Goal: Transaction & Acquisition: Purchase product/service

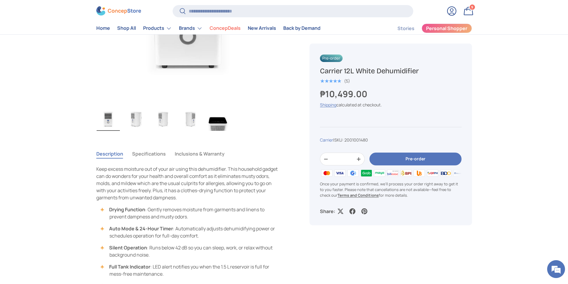
scroll to position [298, 0]
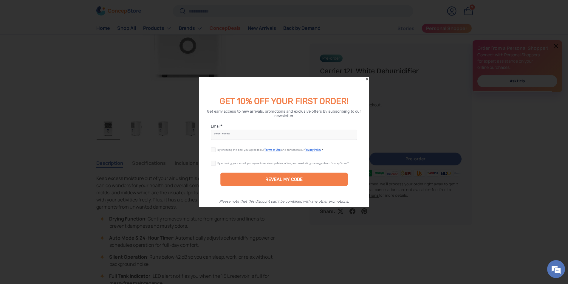
click at [368, 78] on icon "Close" at bounding box center [367, 79] width 4 height 4
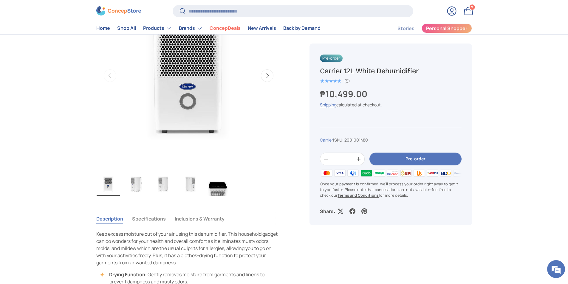
scroll to position [238, 0]
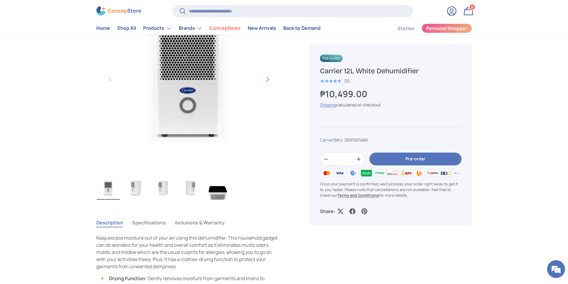
click at [411, 158] on button "Pre-order" at bounding box center [415, 159] width 92 height 13
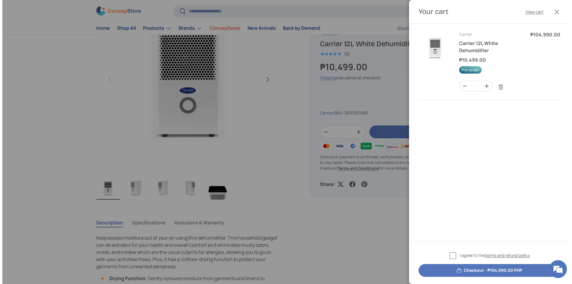
scroll to position [0, 0]
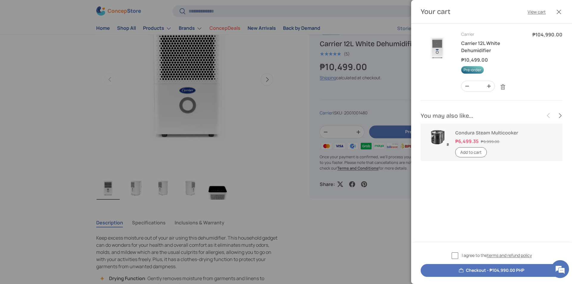
click at [294, 102] on div at bounding box center [286, 142] width 572 height 284
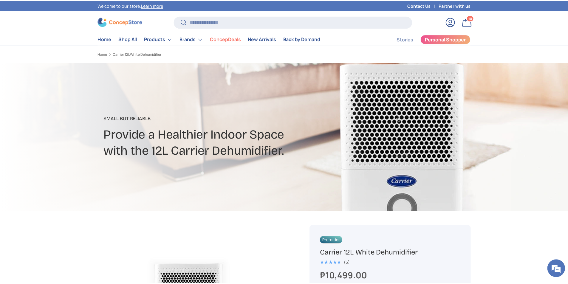
scroll to position [238, 0]
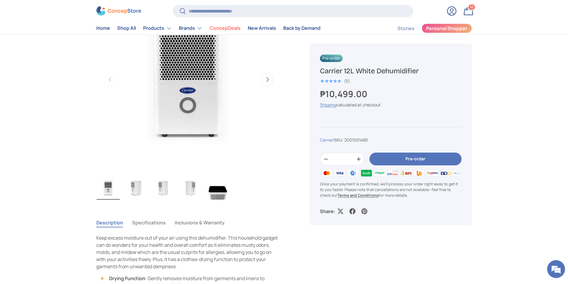
click at [467, 10] on link "Bag 10 10 items" at bounding box center [468, 10] width 13 height 13
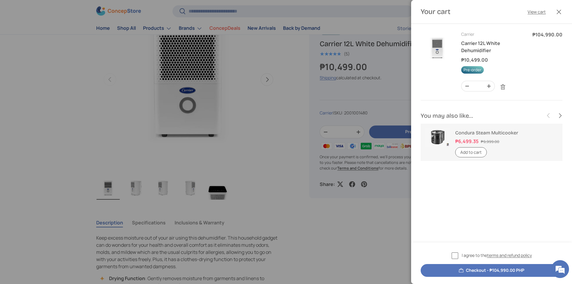
click at [477, 50] on link "Carrier 12L White Dehumidifier" at bounding box center [480, 47] width 39 height 14
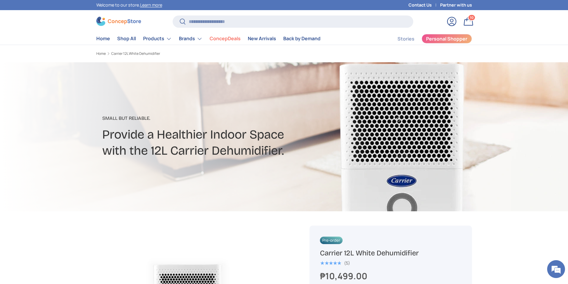
click at [467, 21] on link "Bag 10 10 items" at bounding box center [468, 21] width 13 height 13
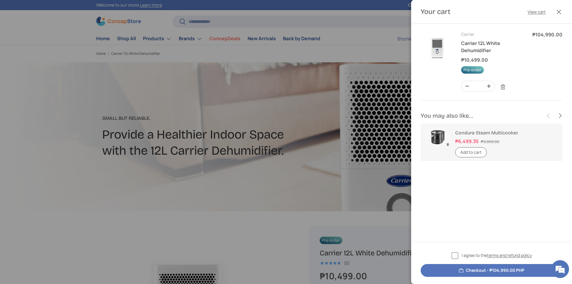
click at [176, 204] on div at bounding box center [286, 142] width 572 height 284
